Goal: Task Accomplishment & Management: Use online tool/utility

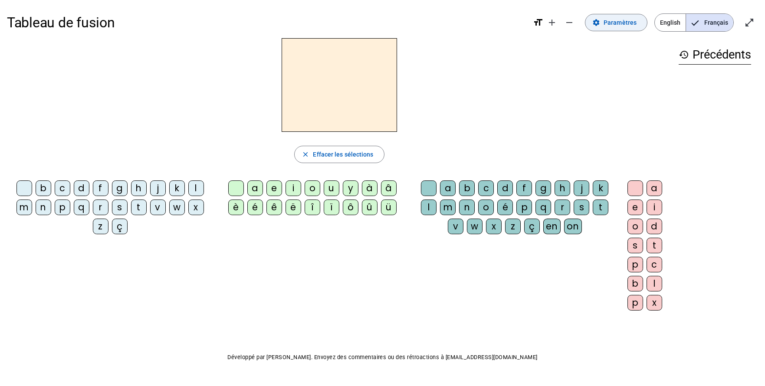
click at [614, 18] on span "Paramètres" at bounding box center [620, 22] width 33 height 10
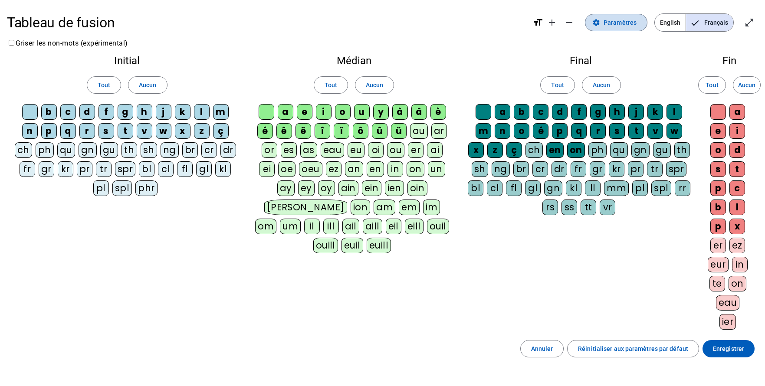
click at [614, 18] on span "Paramètres" at bounding box center [620, 22] width 33 height 10
click at [617, 21] on span "Paramètres" at bounding box center [620, 22] width 33 height 10
click at [600, 16] on span at bounding box center [616, 22] width 62 height 21
click at [344, 84] on span at bounding box center [330, 85] width 33 height 21
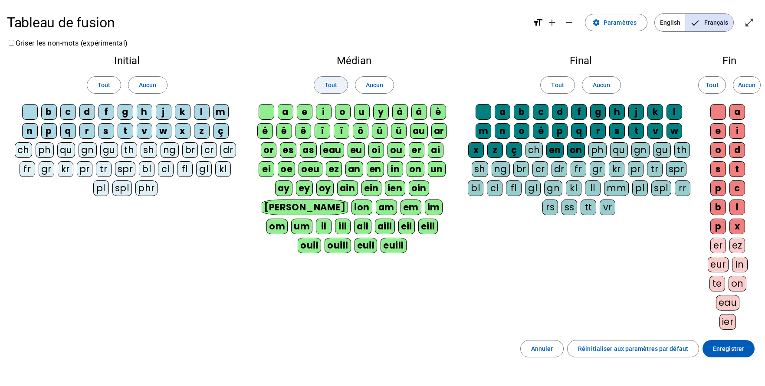
click at [344, 84] on span at bounding box center [330, 85] width 33 height 21
click at [360, 82] on span at bounding box center [374, 85] width 38 height 21
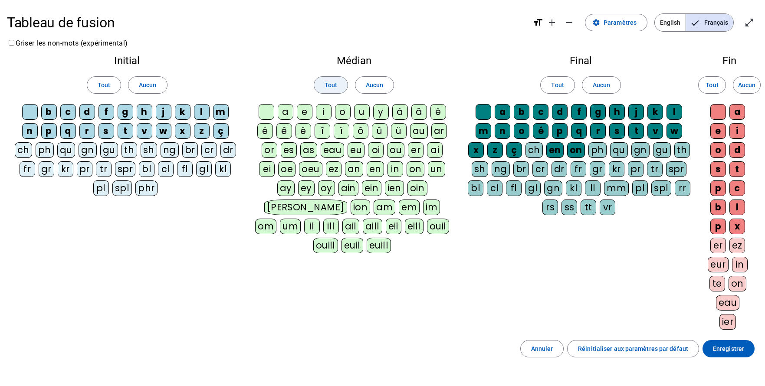
click at [333, 81] on span "Tout" at bounding box center [331, 85] width 13 height 10
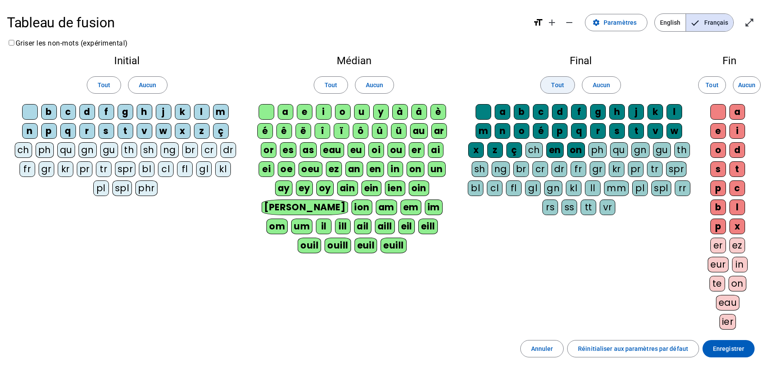
click at [555, 84] on span "Tout" at bounding box center [557, 85] width 13 height 10
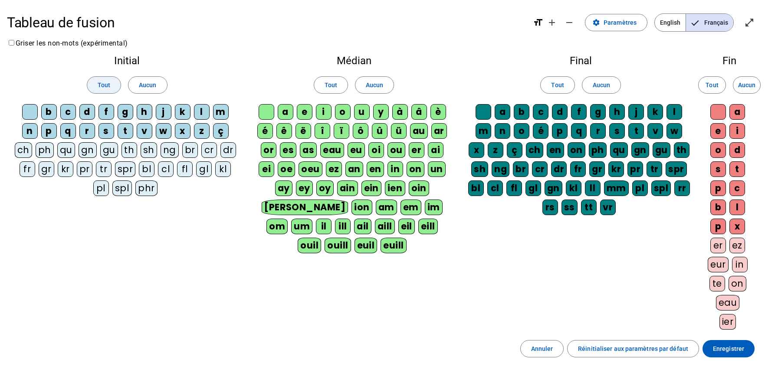
click at [110, 83] on span "Tout" at bounding box center [104, 85] width 13 height 10
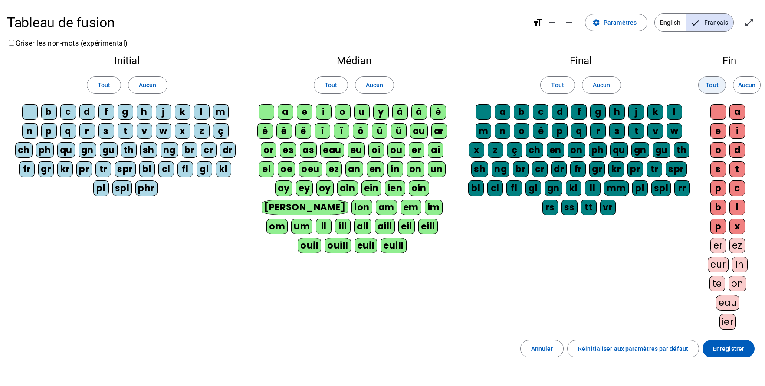
click at [714, 85] on span "Tout" at bounding box center [712, 85] width 13 height 10
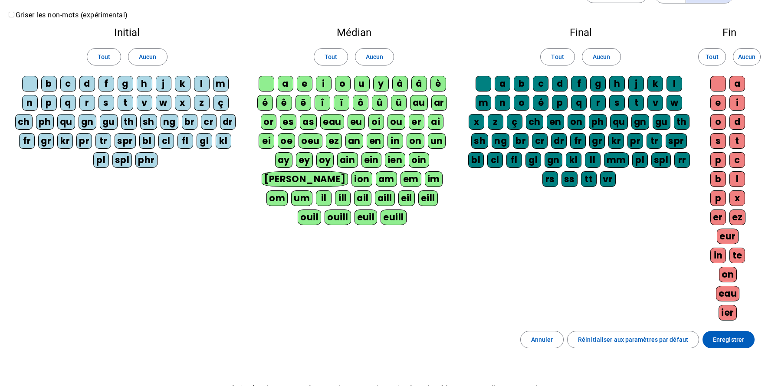
scroll to position [43, 0]
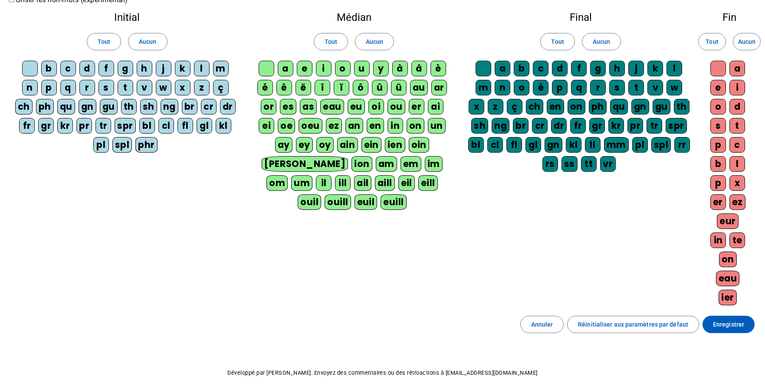
click at [132, 105] on div "th" at bounding box center [129, 107] width 16 height 16
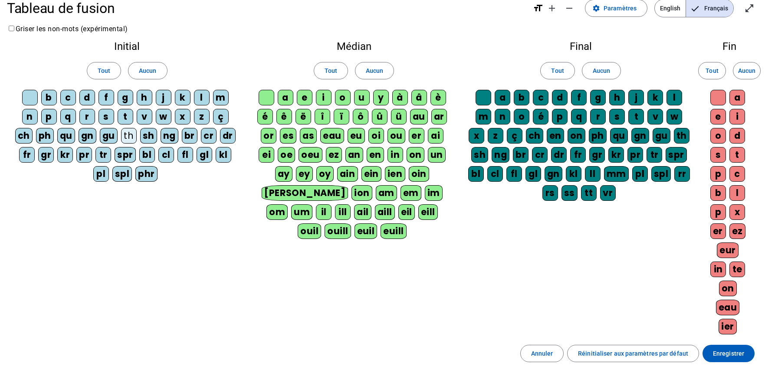
scroll to position [0, 0]
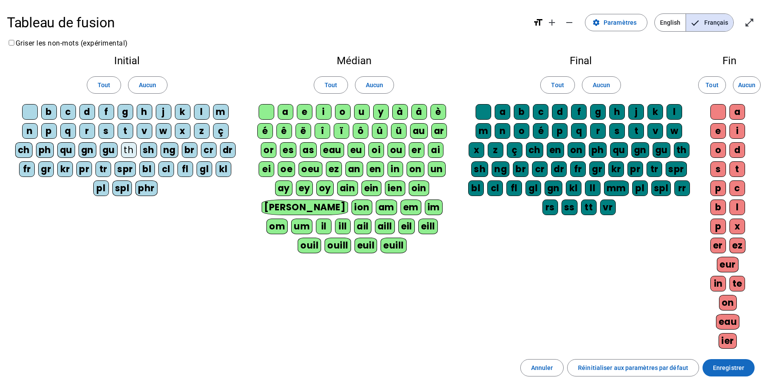
click at [726, 365] on span "Enregistrer" at bounding box center [728, 368] width 31 height 10
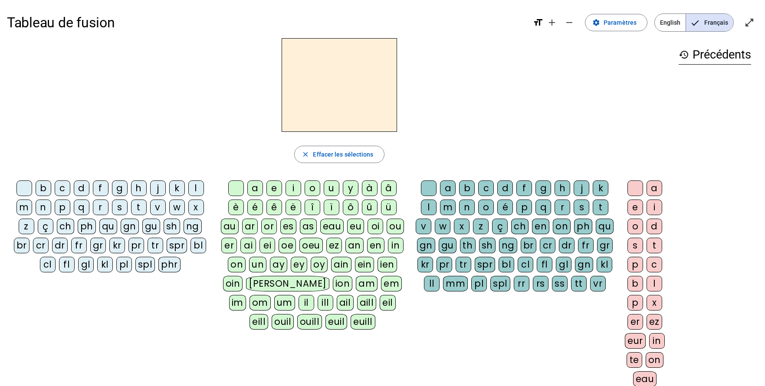
click at [116, 204] on div "s" at bounding box center [120, 208] width 16 height 16
click at [288, 224] on div "es" at bounding box center [288, 227] width 16 height 16
click at [467, 207] on div "n" at bounding box center [467, 208] width 16 height 16
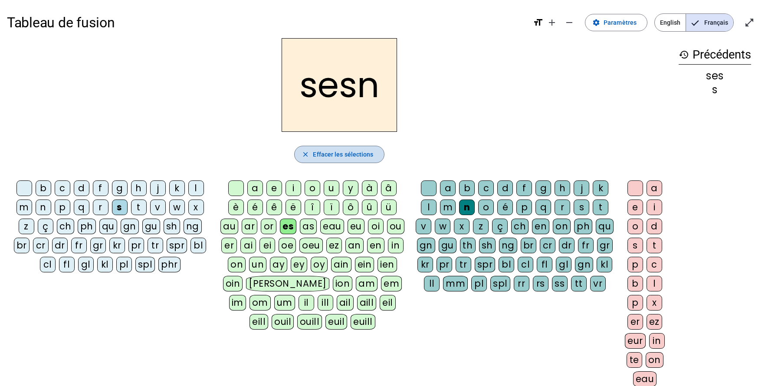
click at [324, 151] on span "Effacer les sélections" at bounding box center [343, 154] width 60 height 10
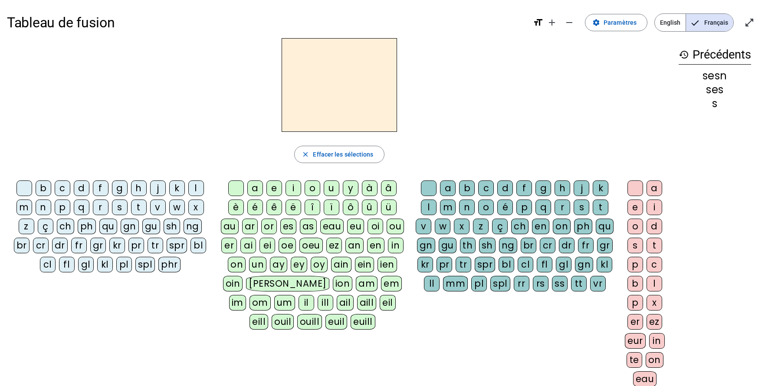
click at [81, 187] on div "d" at bounding box center [82, 189] width 16 height 16
drag, startPoint x: 311, startPoint y: 187, endPoint x: 368, endPoint y: 187, distance: 56.8
click at [311, 187] on div "o" at bounding box center [313, 189] width 16 height 16
click at [542, 191] on div "g" at bounding box center [544, 189] width 16 height 16
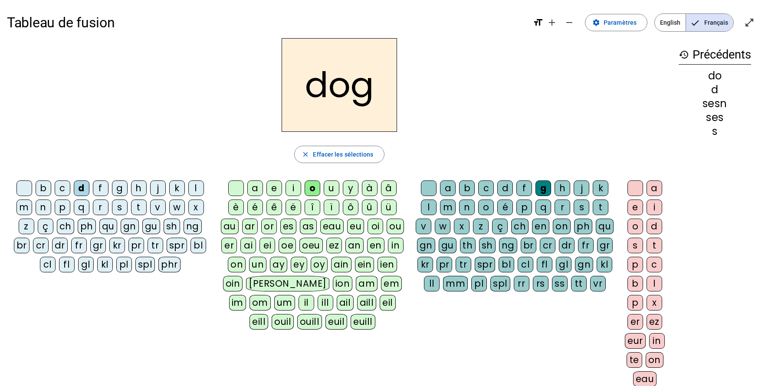
drag, startPoint x: 34, startPoint y: 267, endPoint x: 30, endPoint y: 264, distance: 5.1
drag, startPoint x: 30, startPoint y: 264, endPoint x: 203, endPoint y: 299, distance: 176.9
click at [203, 299] on div "b c d f g h j k l m n p q r s t v w x z ç ch ph qu gn gu sh ng br cr dr fr gr k…" at bounding box center [339, 295] width 665 height 236
click at [138, 190] on div "h" at bounding box center [139, 189] width 16 height 16
click at [473, 23] on h1 "Tableau de fusion" at bounding box center [266, 23] width 519 height 28
